Goal: Find specific page/section: Find specific page/section

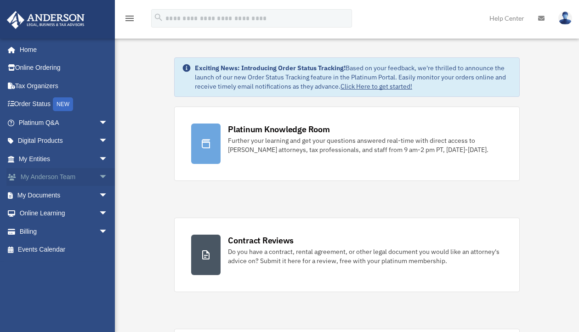
click at [99, 177] on span "arrow_drop_down" at bounding box center [108, 177] width 18 height 19
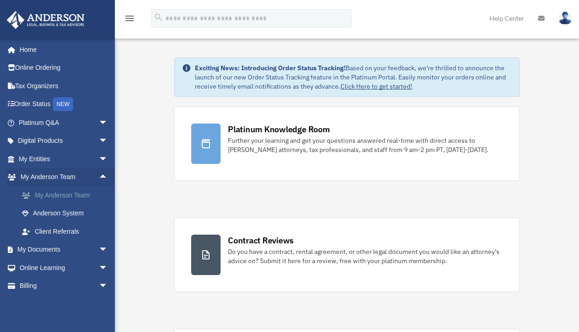
click at [45, 194] on link "My Anderson Team" at bounding box center [67, 195] width 109 height 18
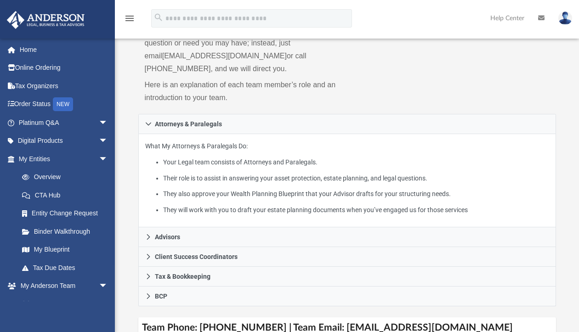
scroll to position [138, 0]
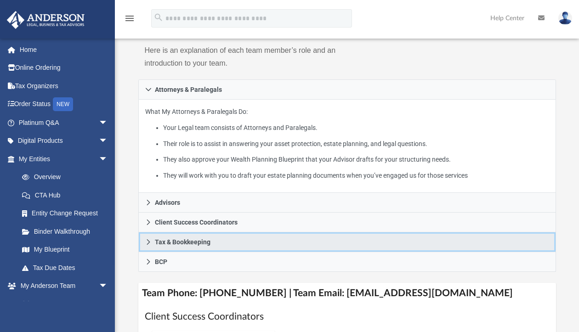
click at [151, 245] on icon at bounding box center [148, 242] width 6 height 6
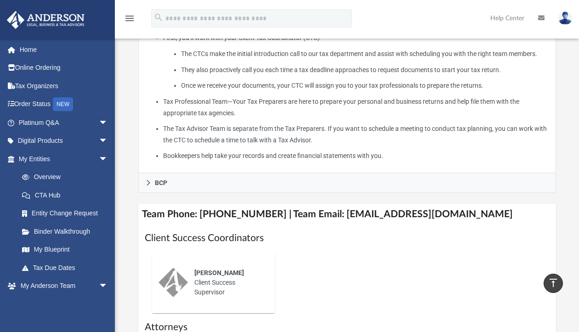
scroll to position [367, 0]
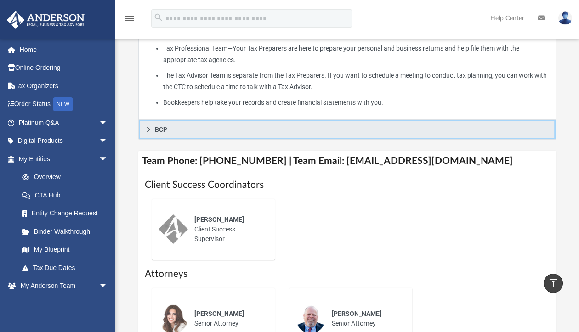
click at [514, 136] on link "BCP" at bounding box center [346, 130] width 417 height 20
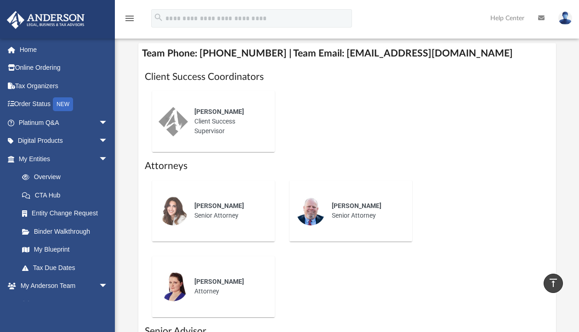
scroll to position [276, 0]
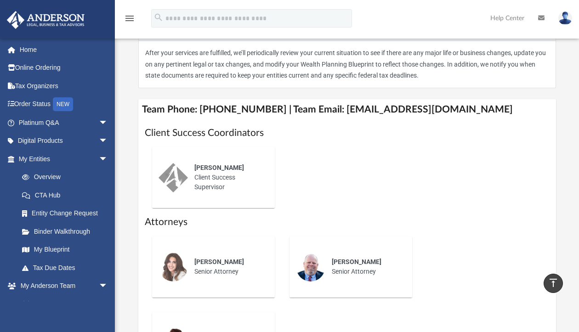
click at [433, 316] on div "[PERSON_NAME] Senior Attorney [PERSON_NAME] Senior Attorney [PERSON_NAME] Attor…" at bounding box center [347, 305] width 405 height 152
